Goal: Information Seeking & Learning: Learn about a topic

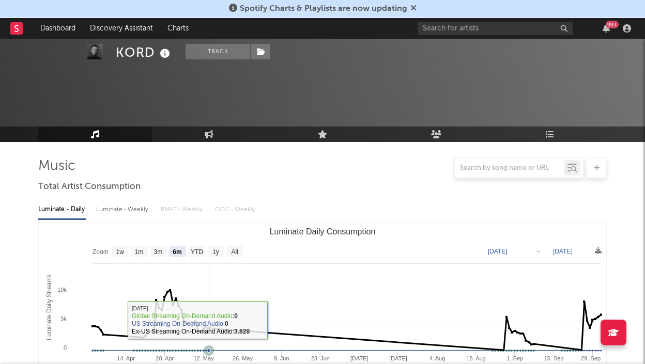
select select "6m"
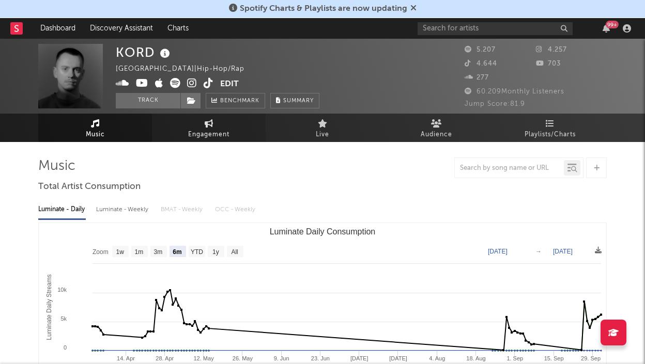
click at [201, 133] on span "Engagement" at bounding box center [208, 135] width 41 height 12
select select "1w"
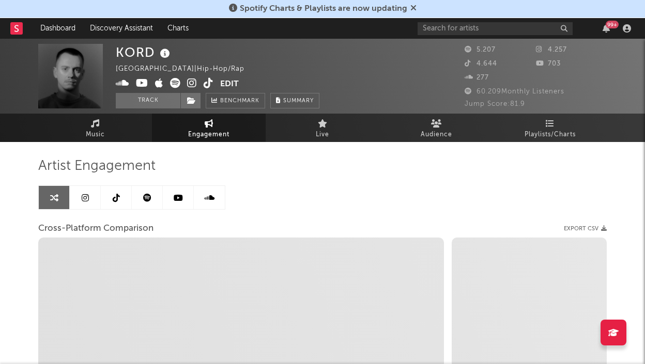
click at [83, 197] on icon at bounding box center [85, 198] width 7 height 8
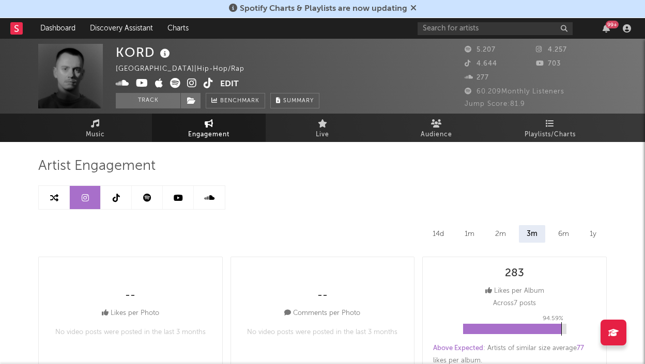
click at [119, 200] on icon at bounding box center [116, 198] width 7 height 8
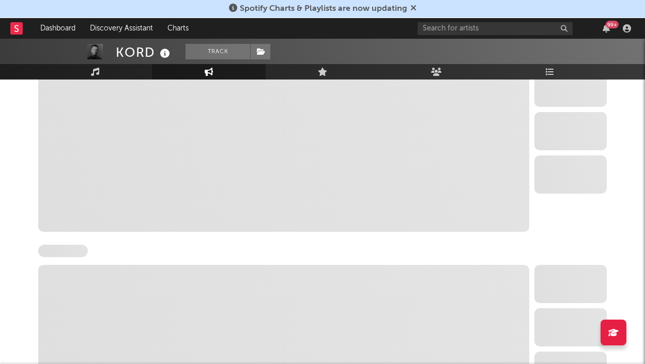
scroll to position [566, 0]
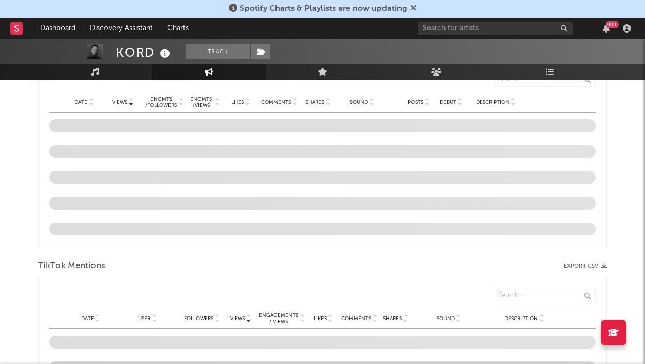
select select "6m"
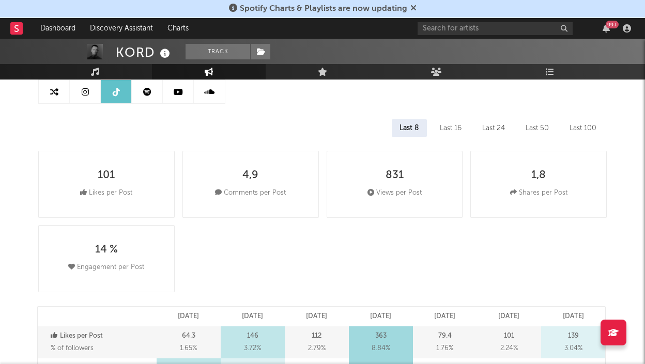
scroll to position [0, 0]
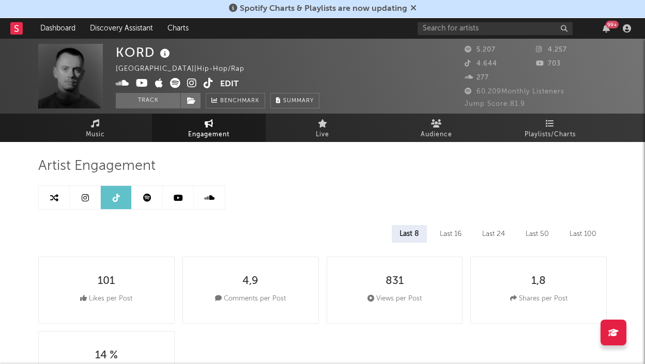
click at [84, 202] on icon at bounding box center [85, 198] width 7 height 8
select select "6m"
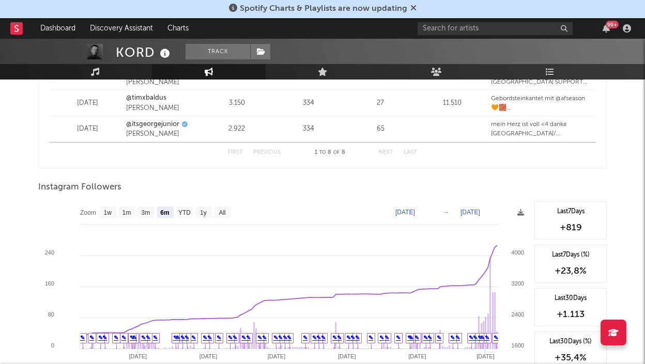
scroll to position [1564, 0]
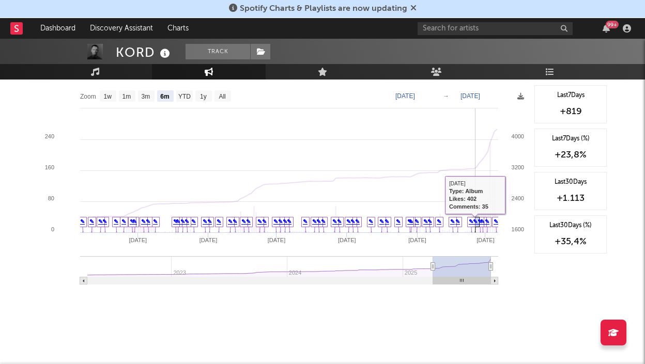
click at [474, 223] on link "✎" at bounding box center [475, 222] width 5 height 6
click at [488, 223] on link "✎" at bounding box center [487, 222] width 5 height 6
